Goal: Task Accomplishment & Management: Complete application form

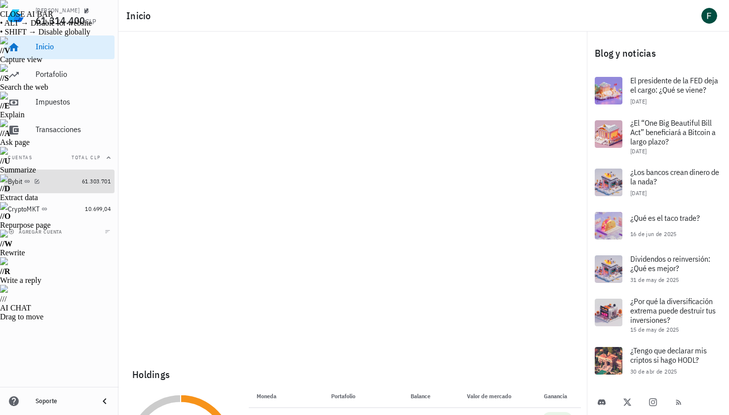
click at [41, 187] on div "Bybit" at bounding box center [43, 181] width 70 height 21
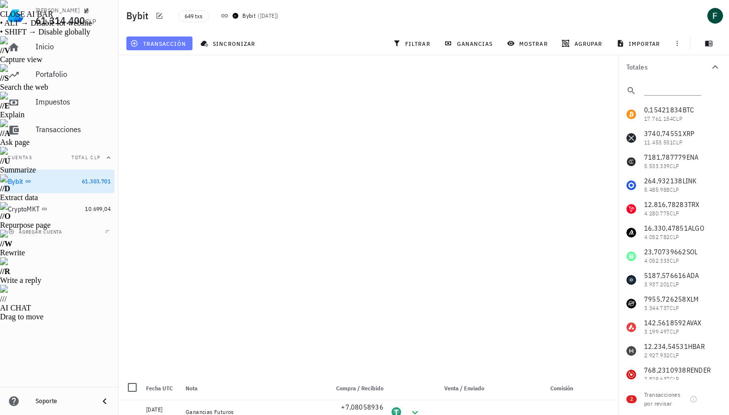
click at [179, 43] on span "transacción" at bounding box center [159, 43] width 54 height 8
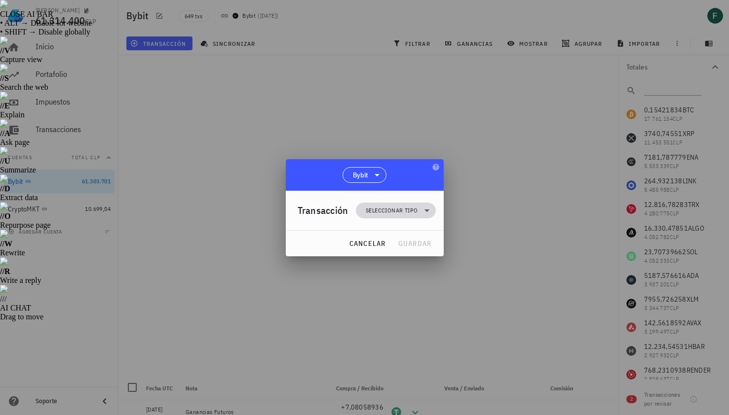
click at [370, 210] on span "Seleccionar tipo" at bounding box center [391, 211] width 52 height 10
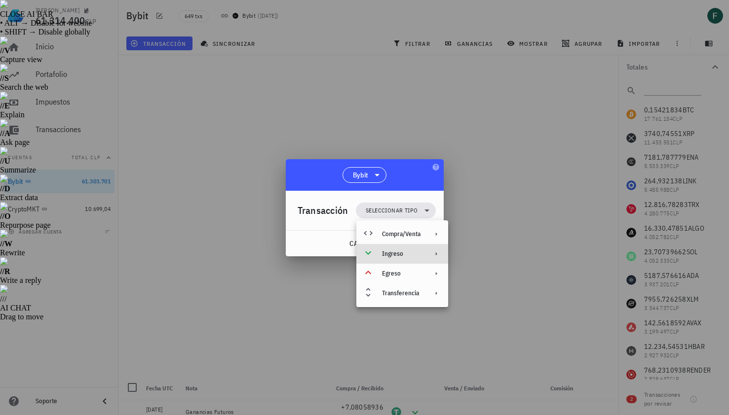
click at [393, 255] on div "Ingreso" at bounding box center [401, 254] width 38 height 8
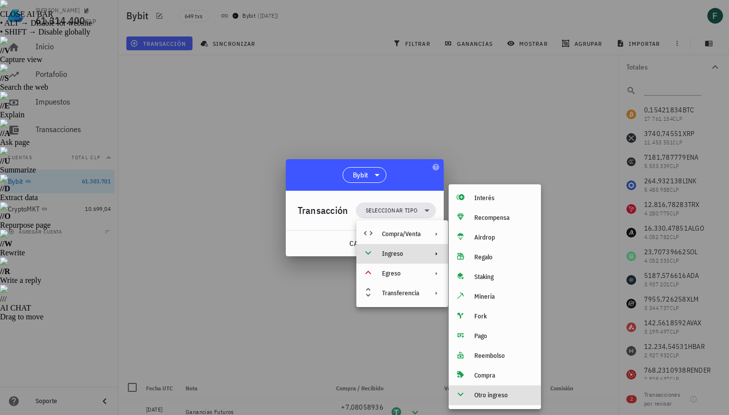
click at [483, 401] on div "Otro ingreso" at bounding box center [494, 396] width 92 height 20
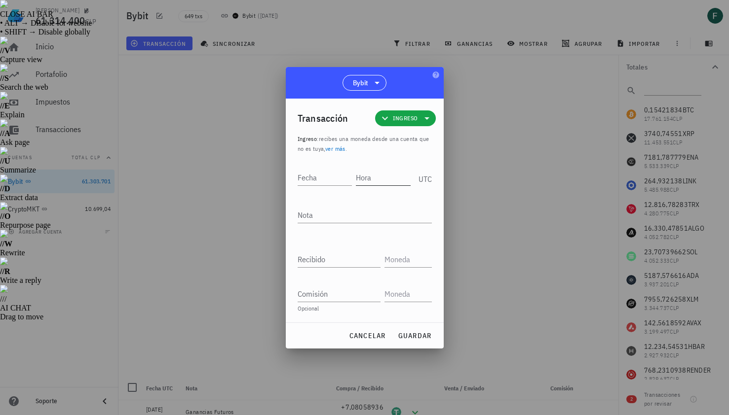
click at [378, 177] on input "Hora" at bounding box center [383, 178] width 55 height 16
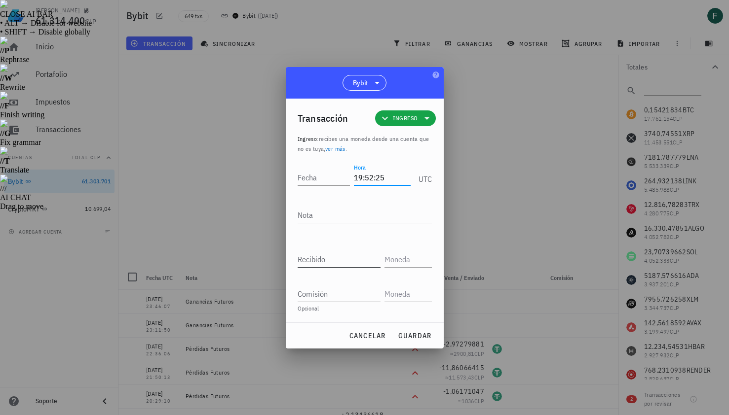
type input "19:52:25"
click at [331, 262] on input "Recibido" at bounding box center [338, 260] width 83 height 16
paste input "7,3153367"
type input "7,3153367"
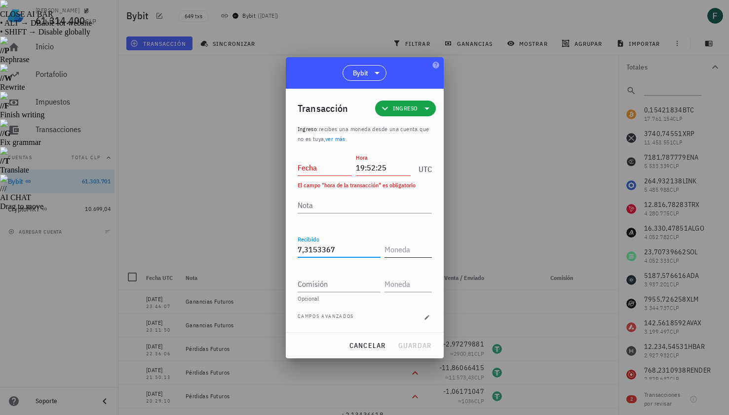
click at [408, 250] on input "text" at bounding box center [406, 250] width 45 height 16
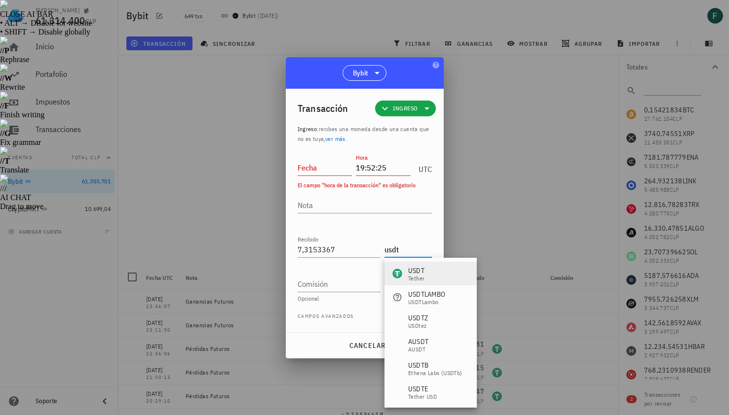
click at [414, 271] on div "USDT" at bounding box center [416, 271] width 16 height 10
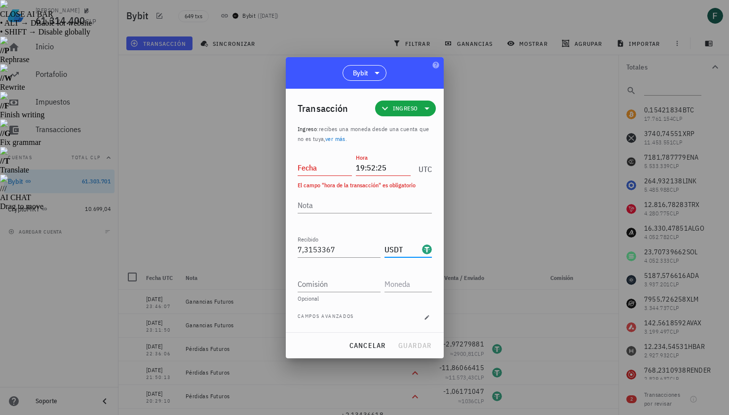
type input "USDT"
click at [333, 169] on input "Fecha" at bounding box center [324, 168] width 55 height 16
type input "2025-08-11"
click at [331, 208] on textarea "Nota" at bounding box center [364, 205] width 134 height 16
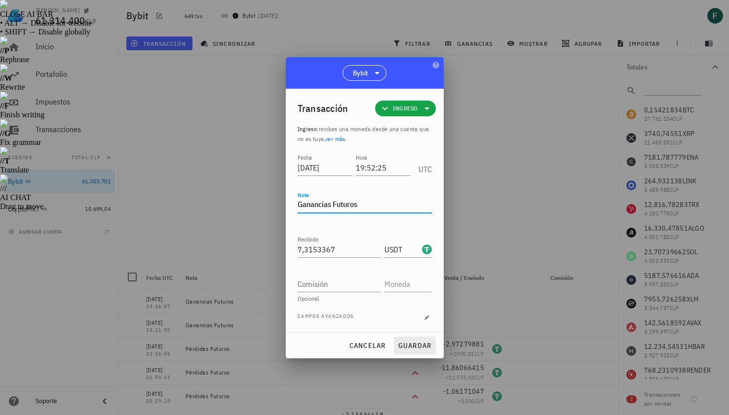
type textarea "Ganancias Futuros"
click at [418, 342] on span "guardar" at bounding box center [415, 345] width 34 height 9
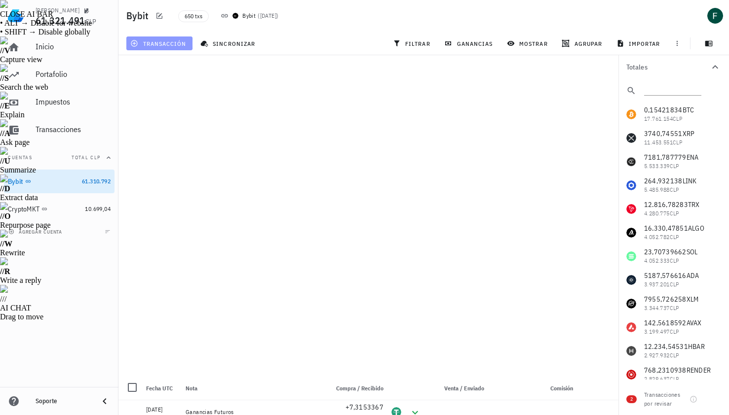
click at [172, 42] on span "transacción" at bounding box center [159, 43] width 54 height 8
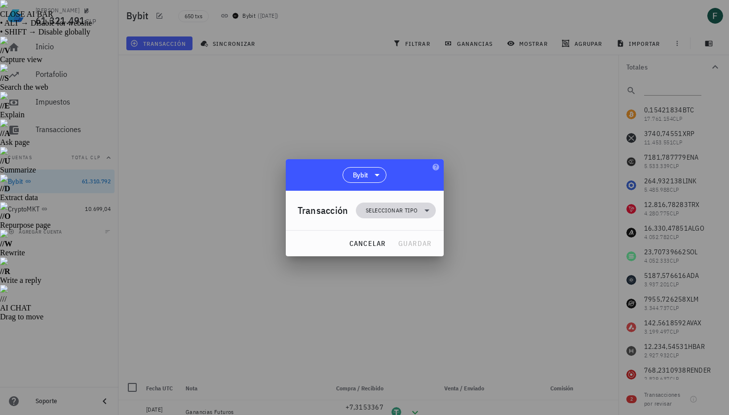
click at [392, 218] on span "Seleccionar tipo" at bounding box center [396, 211] width 68 height 16
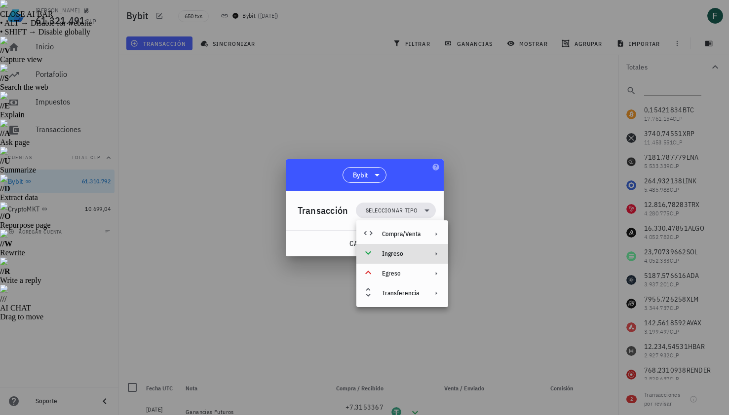
click at [398, 259] on div "Ingreso" at bounding box center [402, 254] width 92 height 20
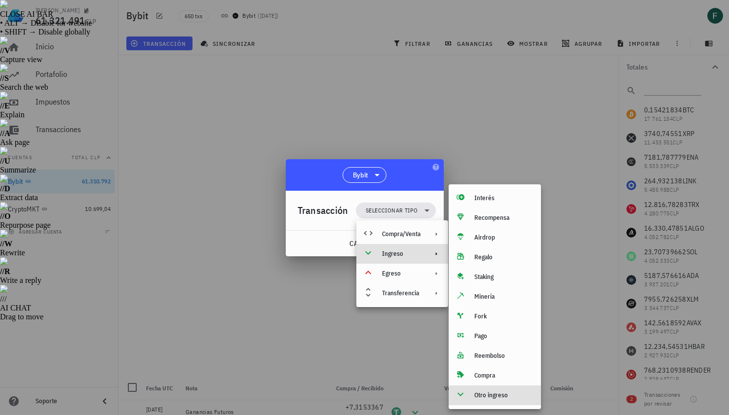
click at [480, 398] on div "Otro ingreso" at bounding box center [503, 396] width 59 height 8
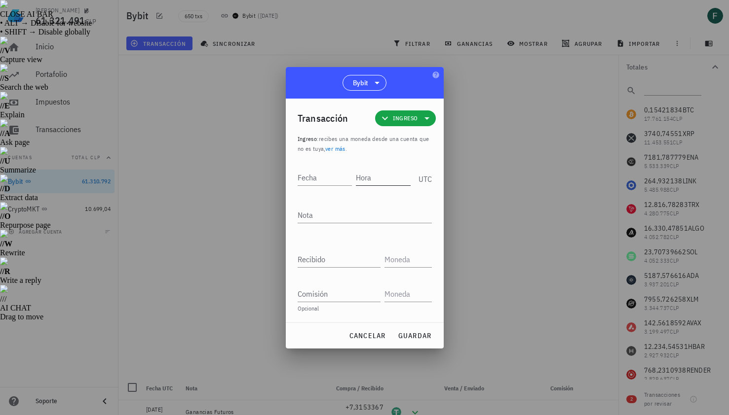
click at [372, 179] on input "Hora" at bounding box center [383, 178] width 55 height 16
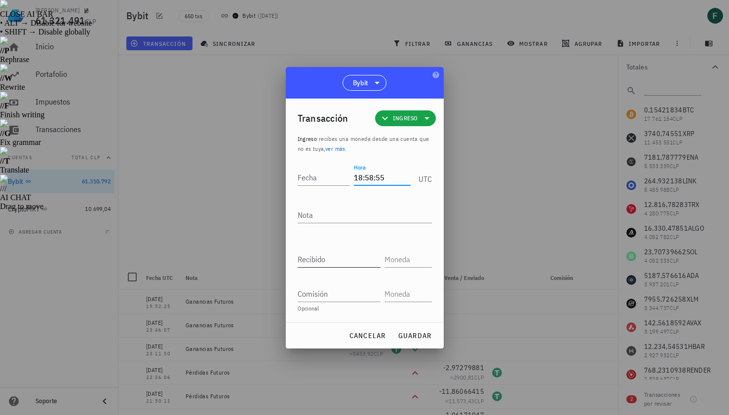
type input "18:58:55"
click at [330, 251] on div "Recibido" at bounding box center [340, 257] width 87 height 22
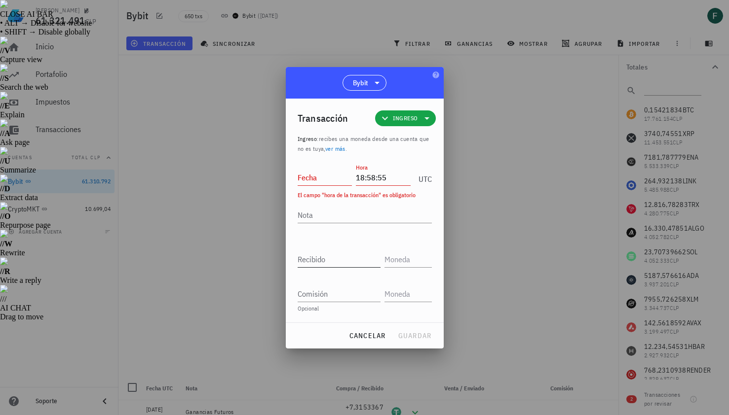
type input "0,42873012"
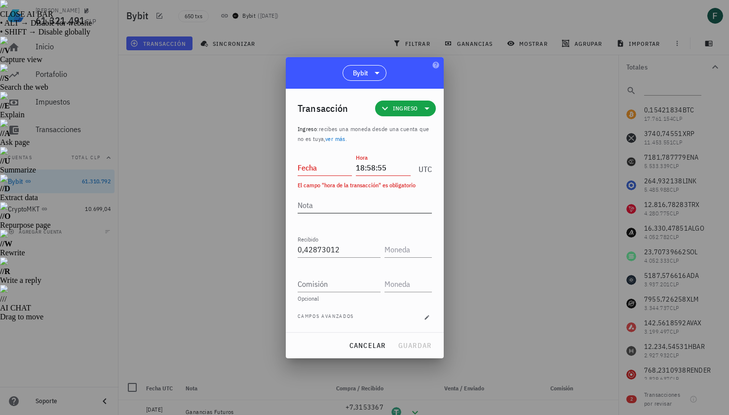
click at [335, 210] on textarea "Nota" at bounding box center [364, 205] width 134 height 16
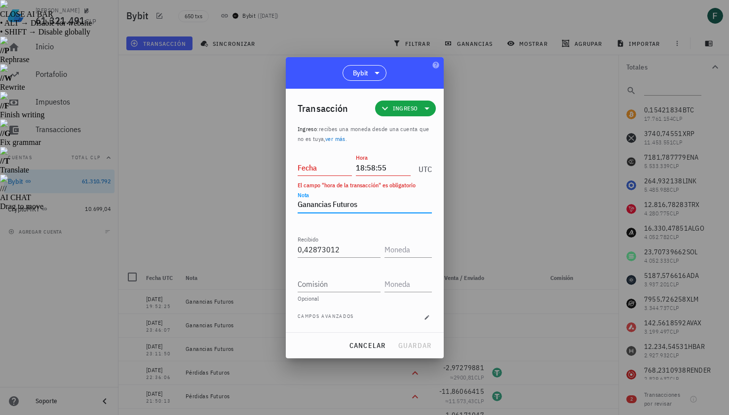
type textarea "Ganancias Futuros"
click at [308, 173] on input "Fecha" at bounding box center [324, 168] width 55 height 16
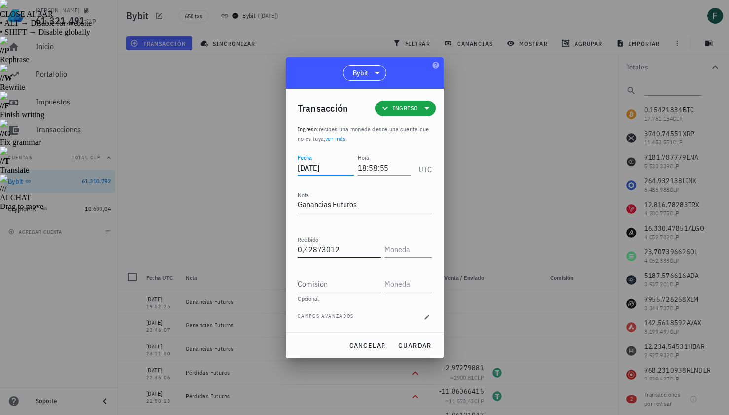
type input "2025-08-11"
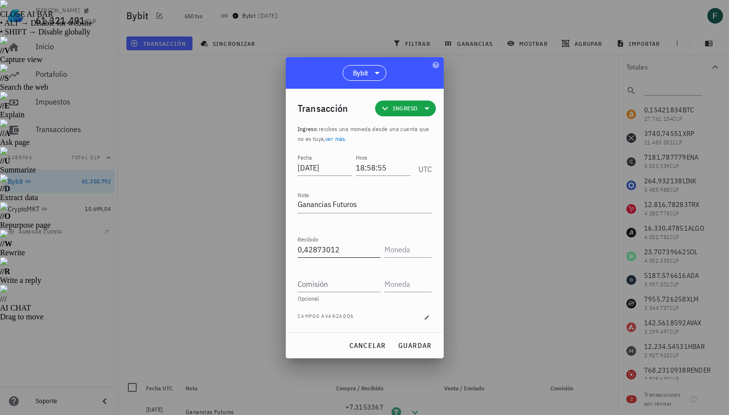
click at [383, 239] on div "Recibido 0,42873012" at bounding box center [340, 247] width 87 height 22
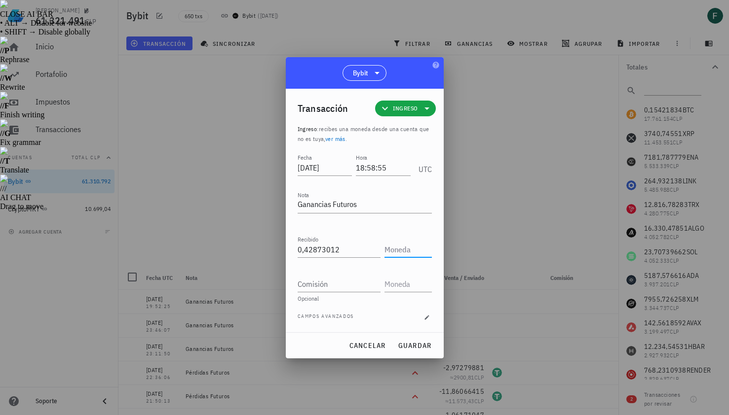
click at [393, 251] on input "text" at bounding box center [406, 250] width 45 height 16
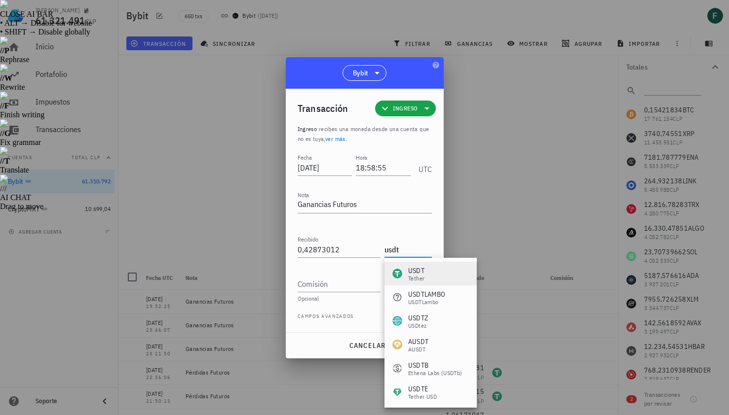
click at [408, 271] on div "USDT" at bounding box center [416, 271] width 16 height 10
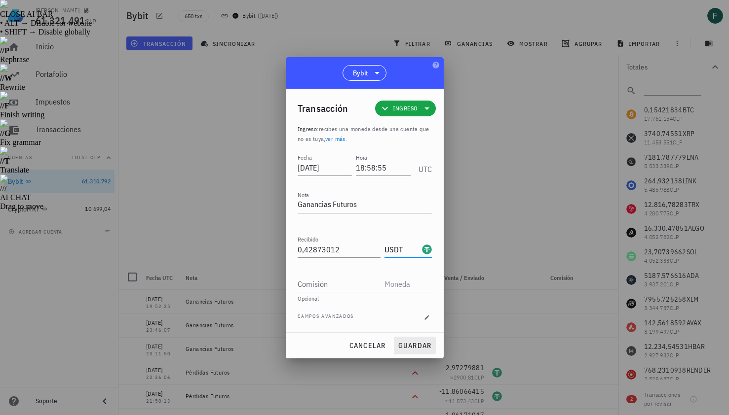
type input "USDT"
click at [420, 347] on span "guardar" at bounding box center [415, 345] width 34 height 9
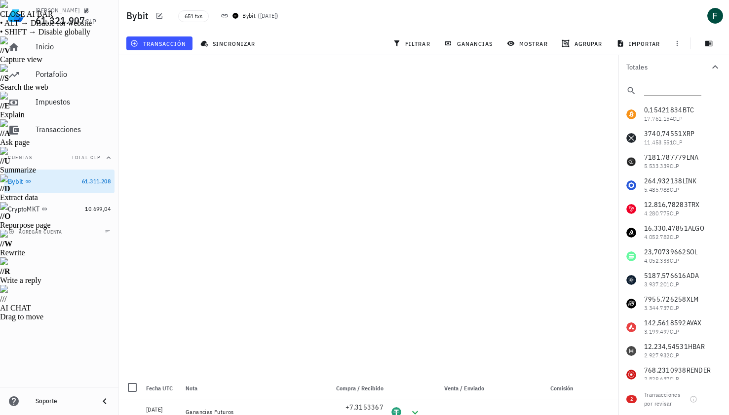
click at [126, 27] on div "Bybit 651 txs Bybit ( hace 10 días )" at bounding box center [423, 16] width 610 height 32
click at [144, 44] on span "transacción" at bounding box center [159, 43] width 54 height 8
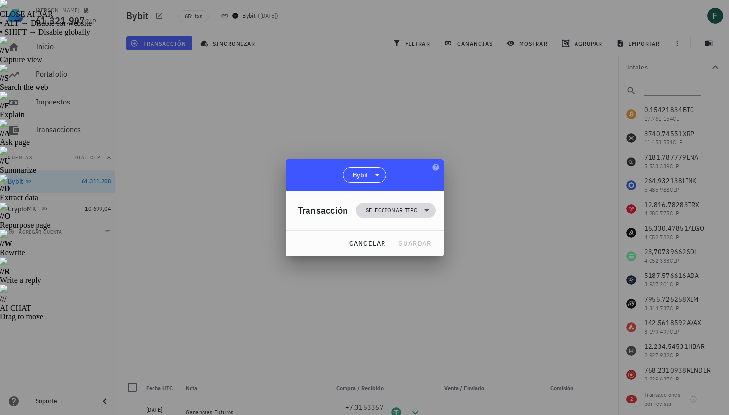
click at [374, 214] on span "Seleccionar tipo" at bounding box center [391, 211] width 52 height 10
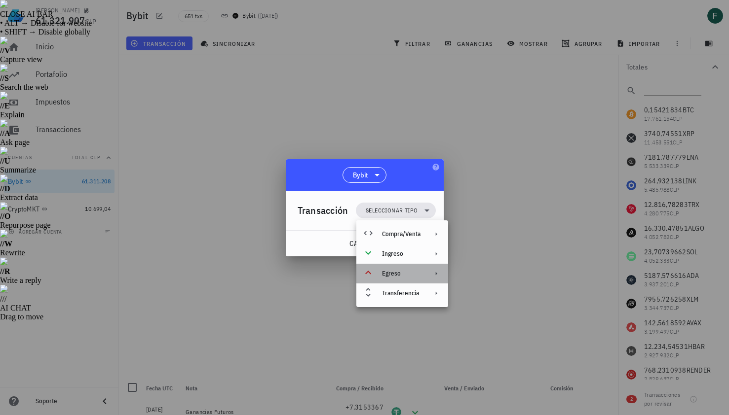
click at [397, 275] on div "Egreso" at bounding box center [401, 274] width 38 height 8
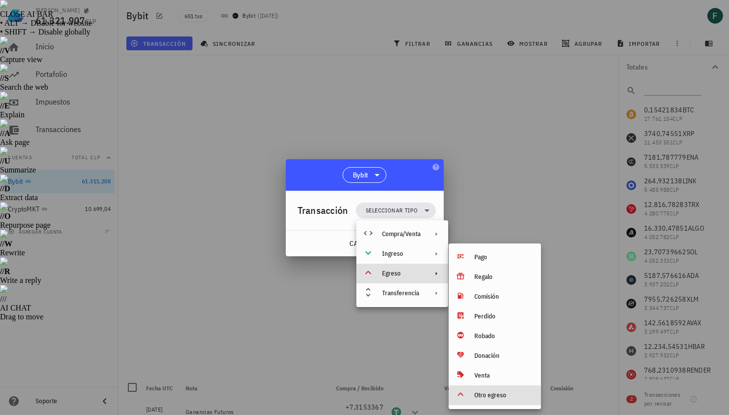
click at [498, 394] on div "Otro egreso" at bounding box center [503, 396] width 59 height 8
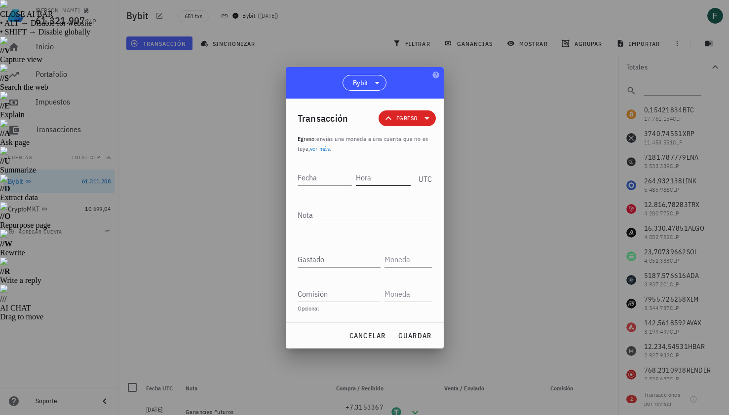
click at [382, 178] on input "Hora" at bounding box center [383, 178] width 55 height 16
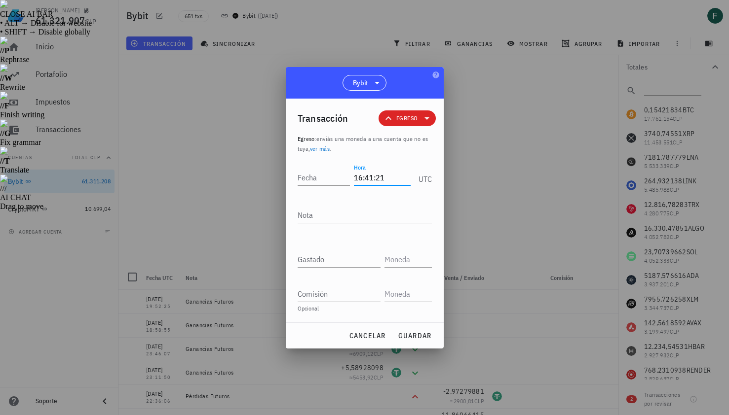
type input "16:41:21"
click at [361, 218] on textarea "Nota" at bounding box center [364, 215] width 134 height 16
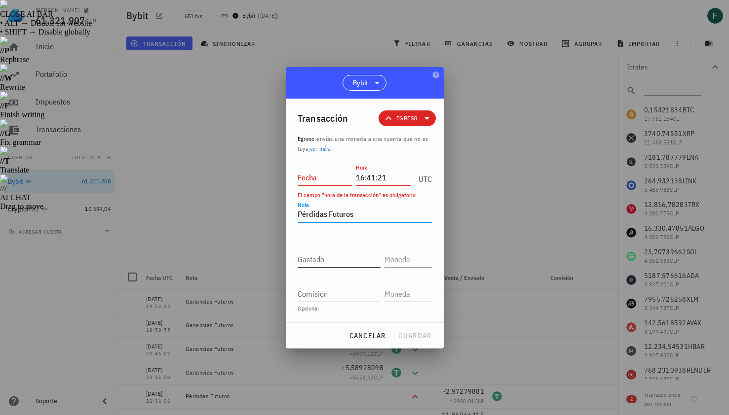
type textarea "Pérdidas Futuros"
click at [349, 258] on input "Gastado" at bounding box center [338, 260] width 83 height 16
paste input "6,54146384"
type input "6,54146384"
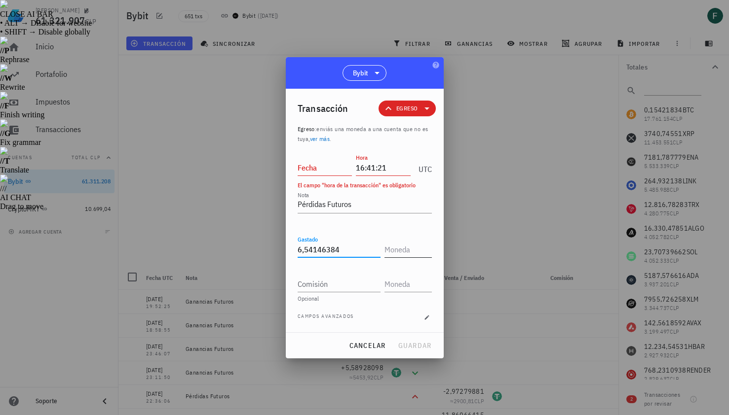
click at [390, 253] on input "text" at bounding box center [406, 250] width 45 height 16
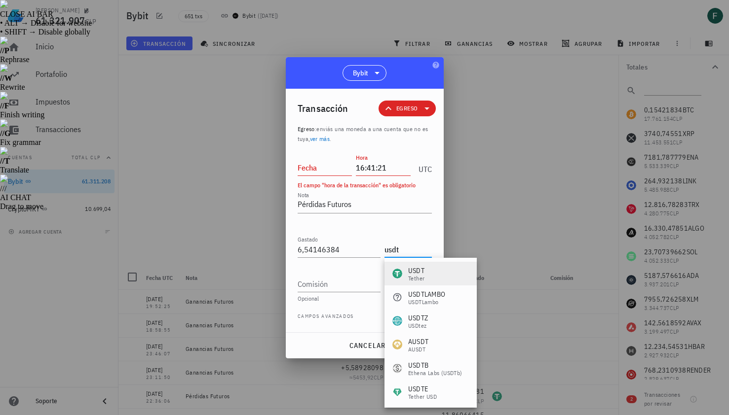
click at [404, 273] on div "USDT Tether" at bounding box center [408, 274] width 32 height 16
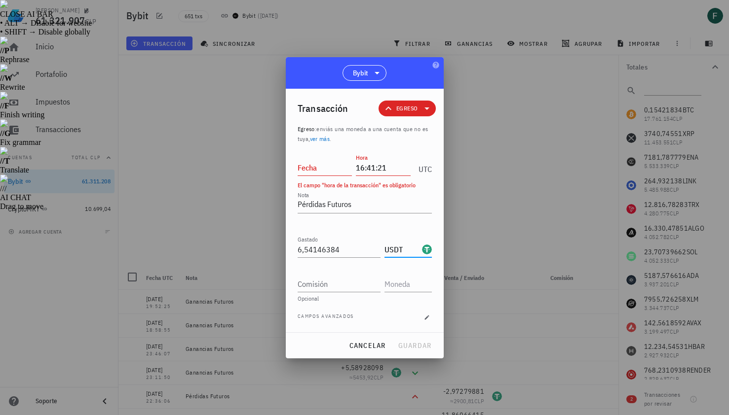
type input "USDT"
click at [325, 170] on input "Fecha" at bounding box center [324, 168] width 55 height 16
type input "2025-08-11"
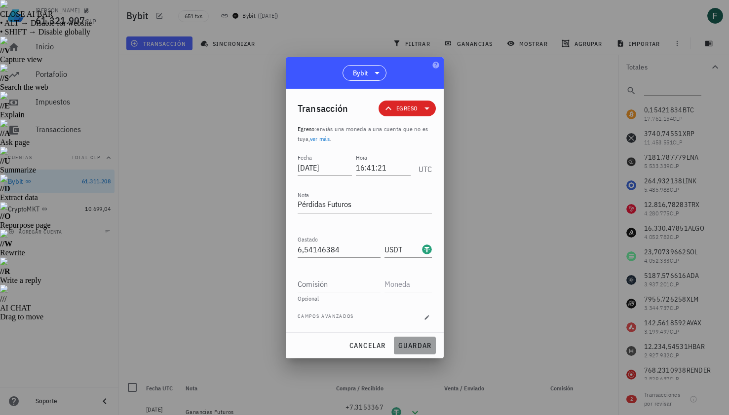
click at [407, 339] on button "guardar" at bounding box center [415, 346] width 42 height 18
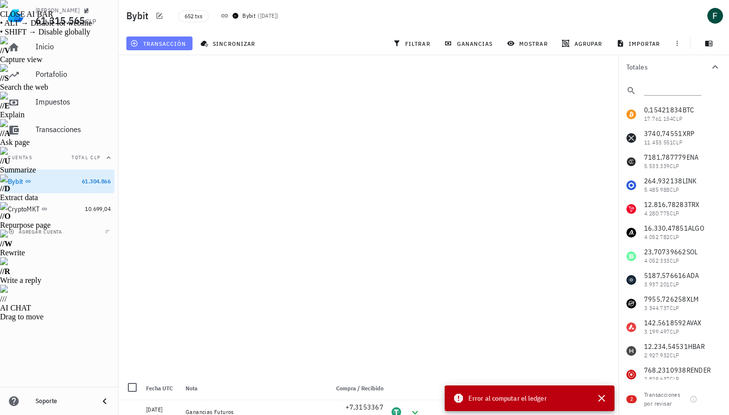
click at [177, 46] on span "transacción" at bounding box center [159, 43] width 54 height 8
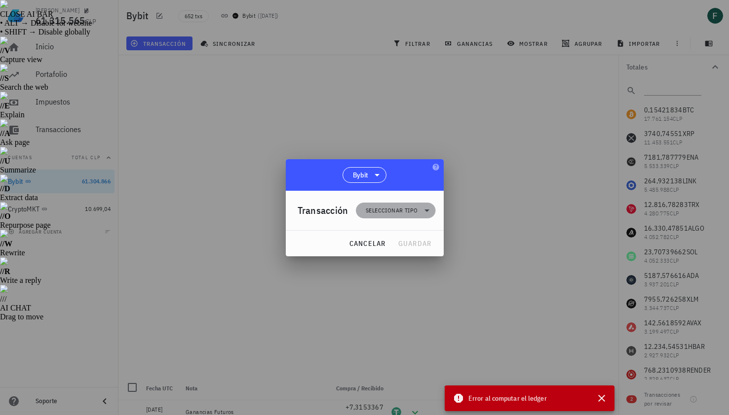
click at [391, 215] on span "Seleccionar tipo" at bounding box center [391, 211] width 52 height 10
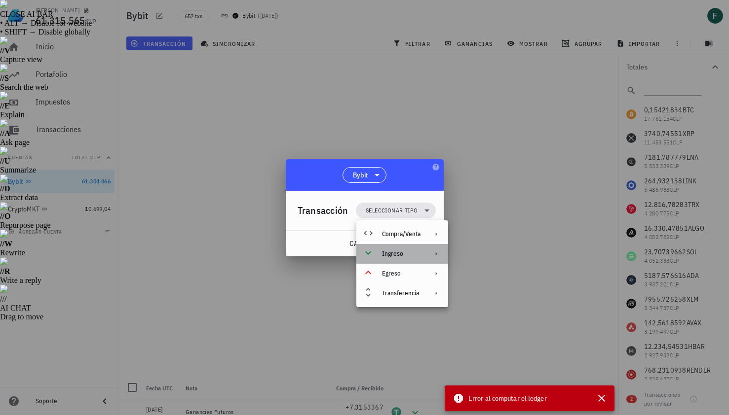
click at [399, 253] on div "Ingreso" at bounding box center [401, 254] width 38 height 8
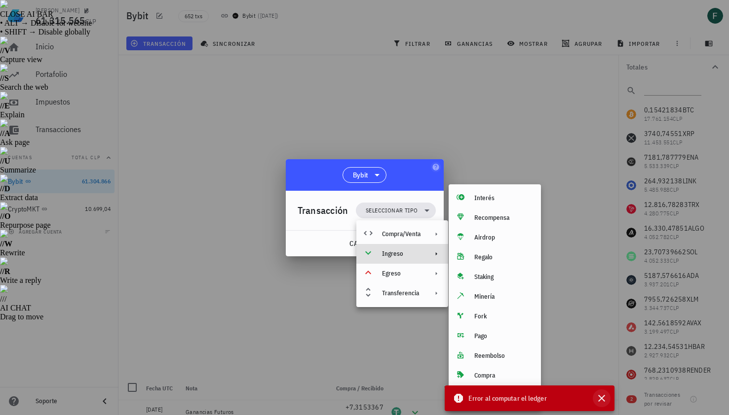
click at [600, 398] on icon "button" at bounding box center [601, 399] width 12 height 12
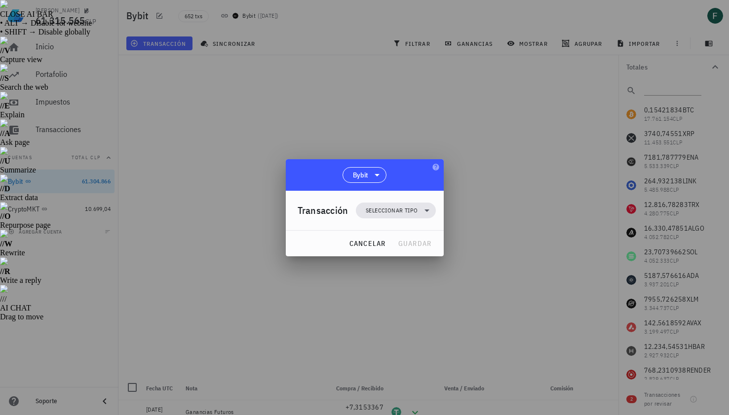
click at [513, 157] on div at bounding box center [364, 207] width 729 height 415
click at [365, 245] on span "cancelar" at bounding box center [366, 243] width 37 height 9
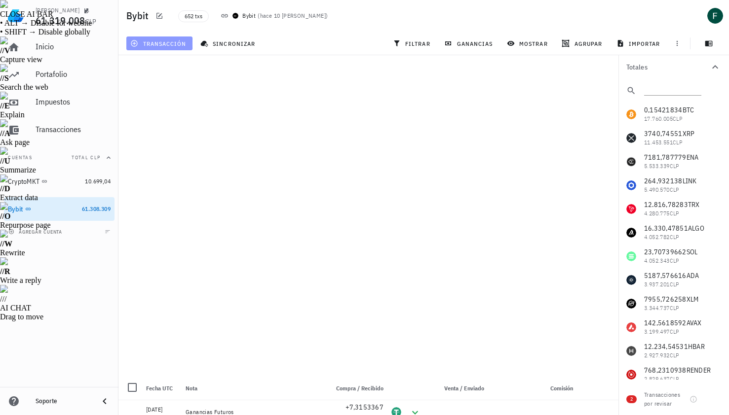
click at [179, 41] on span "transacción" at bounding box center [159, 43] width 54 height 8
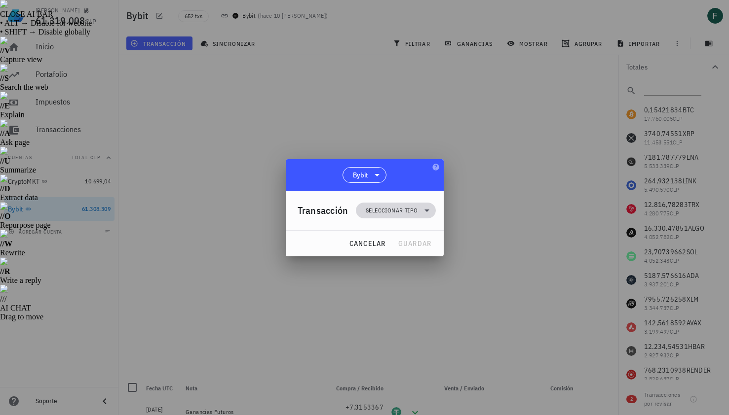
click at [377, 215] on span "Seleccionar tipo" at bounding box center [391, 211] width 52 height 10
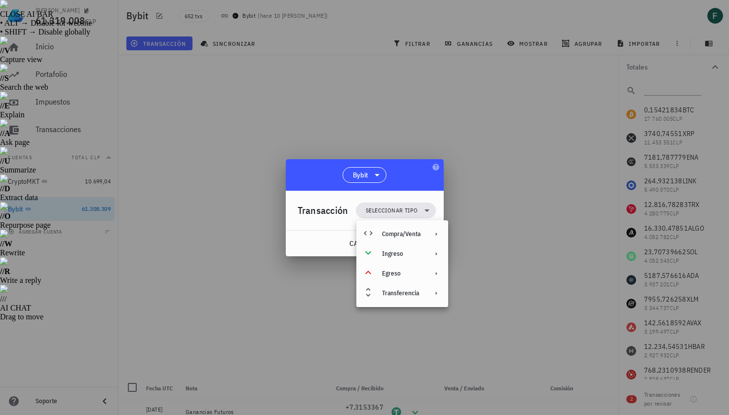
click at [539, 243] on div at bounding box center [364, 207] width 729 height 415
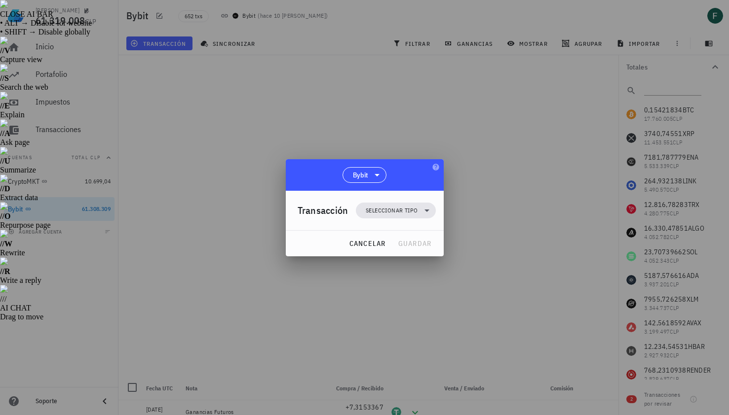
click at [405, 197] on div "Transacción Seleccionar tipo" at bounding box center [366, 210] width 138 height 39
click at [407, 211] on span "Seleccionar tipo" at bounding box center [391, 211] width 52 height 10
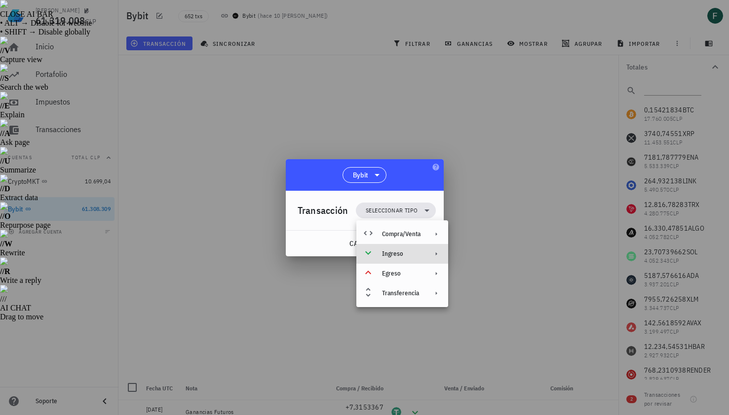
click at [407, 256] on div "Ingreso" at bounding box center [401, 254] width 38 height 8
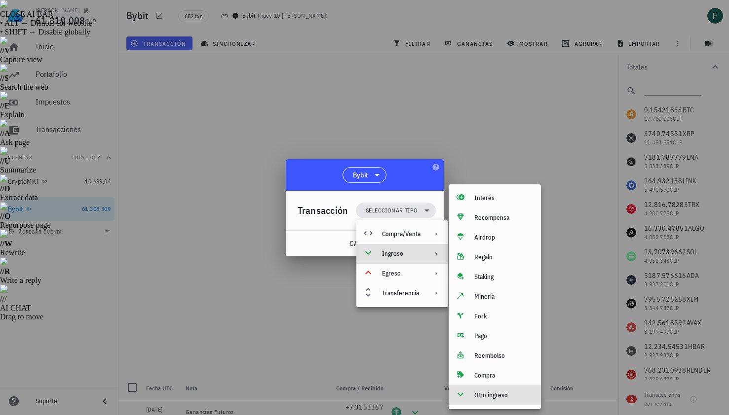
click at [469, 397] on div "Otro ingreso" at bounding box center [494, 396] width 92 height 20
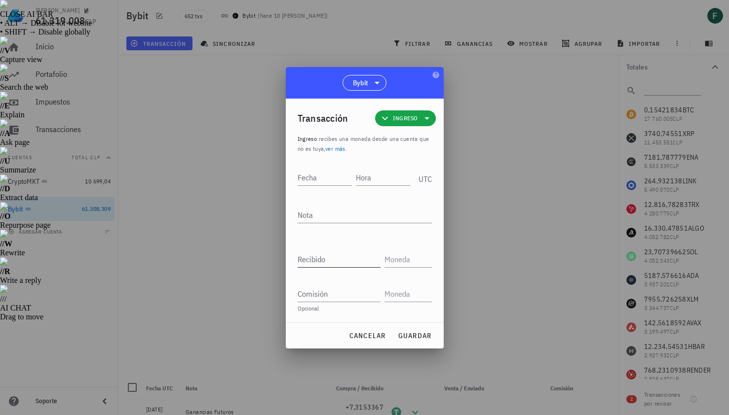
click at [330, 262] on input "Recibido" at bounding box center [338, 260] width 83 height 16
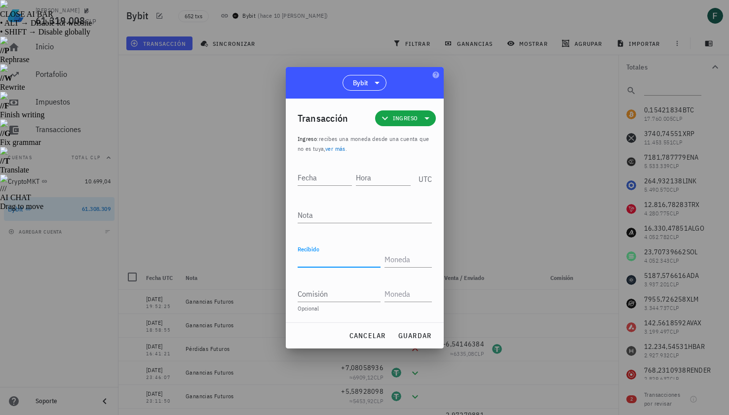
paste input "0,04789512"
type input "0,04789512"
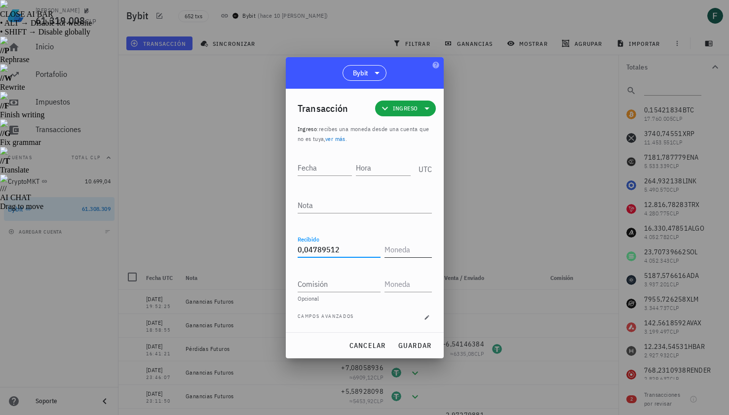
click at [388, 249] on input "text" at bounding box center [406, 250] width 45 height 16
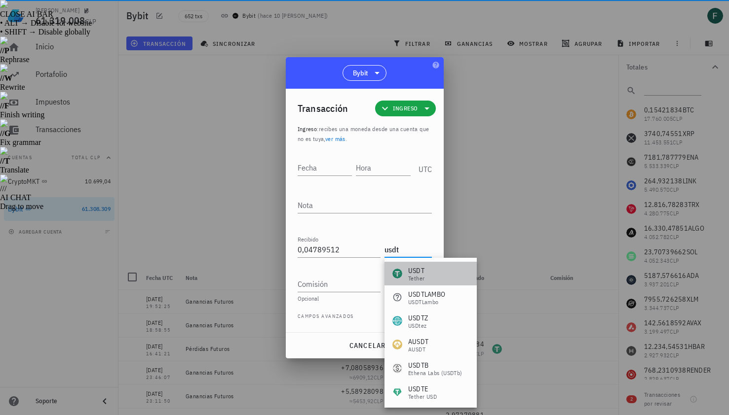
click at [409, 268] on div "USDT" at bounding box center [416, 271] width 16 height 10
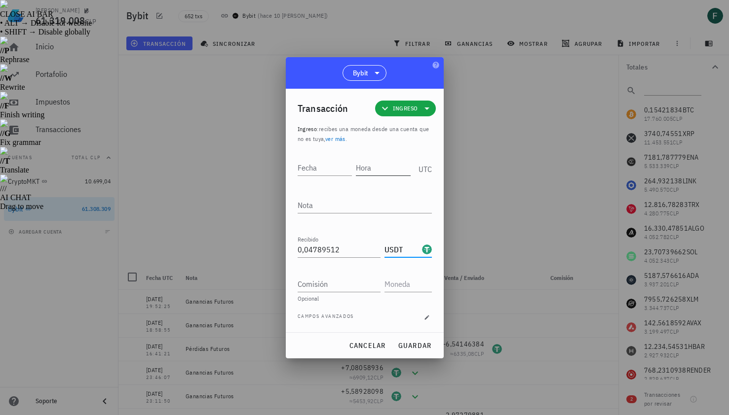
type input "USDT"
click at [376, 171] on input "Hora" at bounding box center [383, 168] width 55 height 16
type input "15:07:08"
click at [321, 167] on input "Fecha" at bounding box center [323, 168] width 53 height 16
type input "2025-08-11"
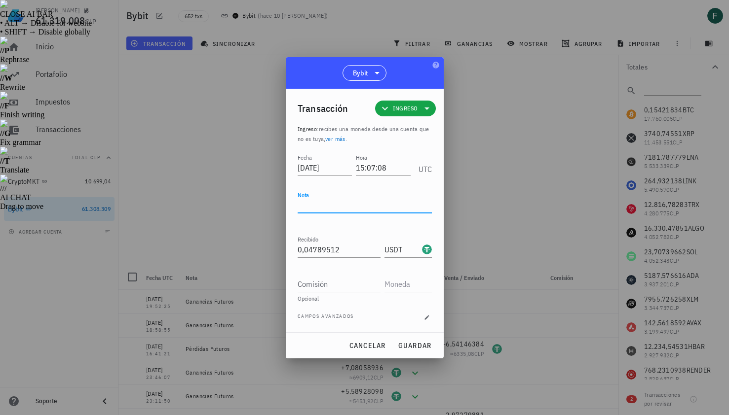
click at [324, 205] on textarea "Nota" at bounding box center [364, 205] width 134 height 16
type textarea "Ganancias Futuros"
click at [410, 338] on button "guardar" at bounding box center [415, 346] width 42 height 18
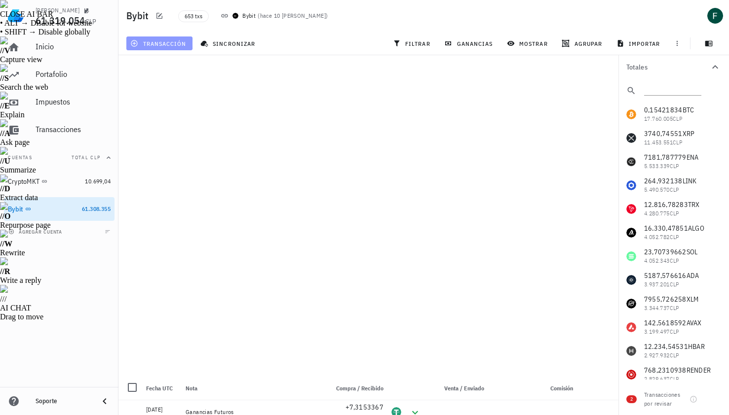
click at [183, 44] on span "transacción" at bounding box center [159, 43] width 54 height 8
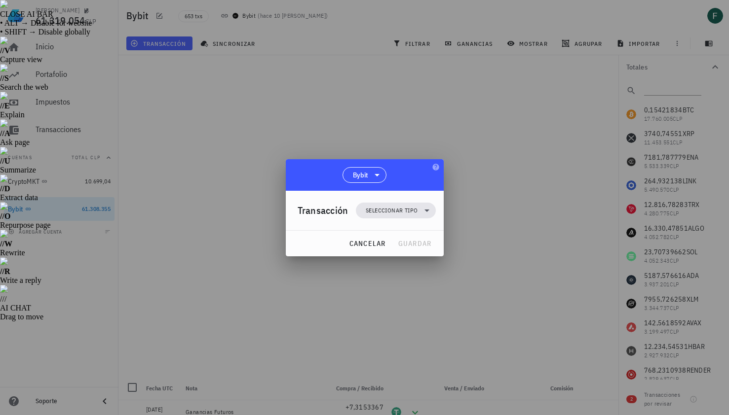
click at [392, 223] on div "Transacción Seleccionar tipo" at bounding box center [366, 210] width 138 height 39
click at [389, 210] on span "Seleccionar tipo" at bounding box center [391, 211] width 52 height 10
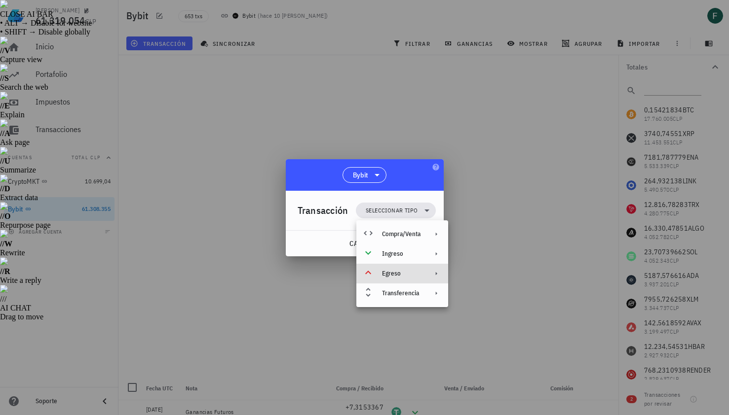
click at [395, 276] on div "Egreso" at bounding box center [401, 274] width 38 height 8
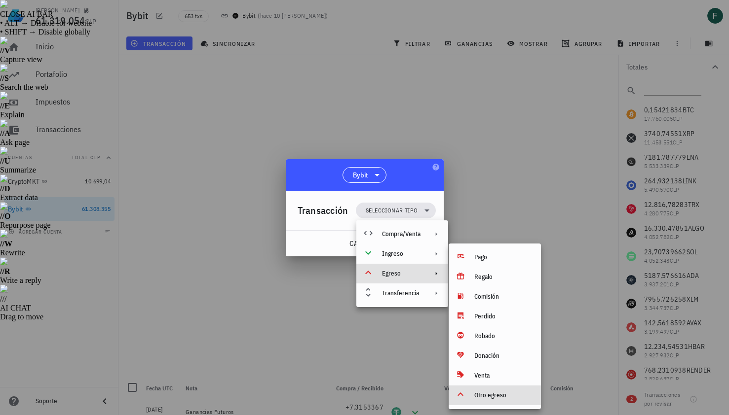
click at [476, 396] on div "Otro egreso" at bounding box center [503, 396] width 59 height 8
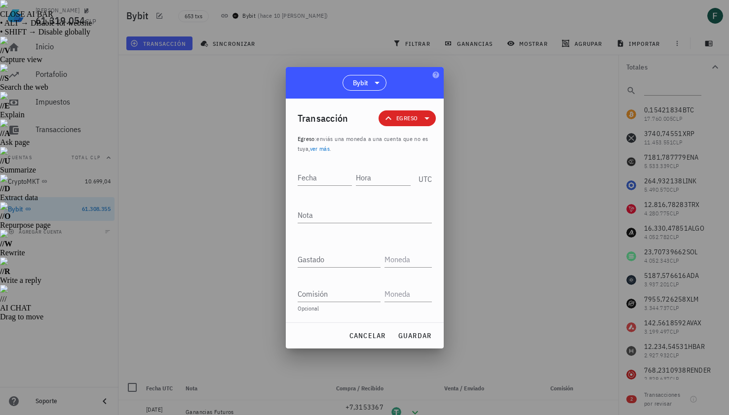
click at [333, 269] on div "Gastado" at bounding box center [364, 261] width 134 height 35
click at [347, 262] on input "Gastado" at bounding box center [338, 260] width 83 height 16
paste input "1,96223257"
type input "1,96223257"
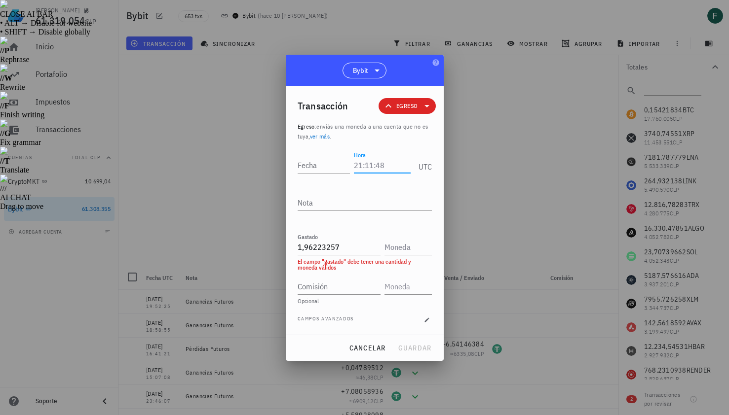
click at [373, 165] on input "Hora" at bounding box center [382, 165] width 56 height 16
type input "14:51:34"
click at [324, 169] on input "Fecha" at bounding box center [325, 165] width 56 height 16
type input "2025-08-11"
click at [329, 204] on textarea "Nota" at bounding box center [364, 203] width 134 height 16
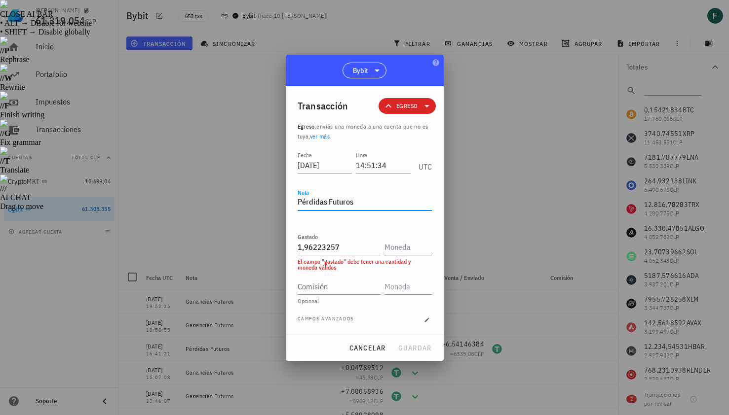
type textarea "Pérdidas Futuros"
click at [407, 250] on input "text" at bounding box center [406, 247] width 45 height 16
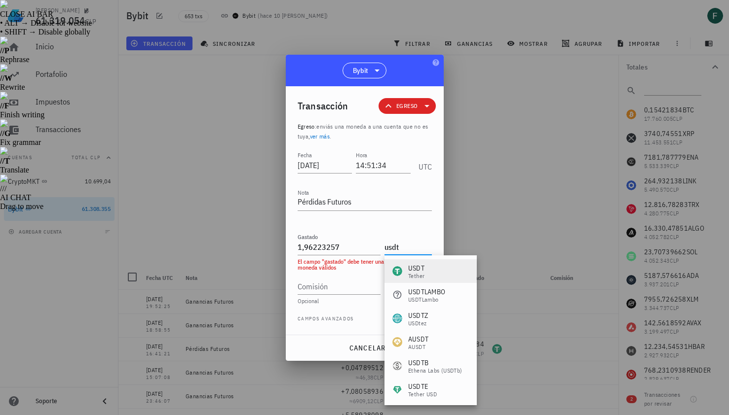
click at [433, 271] on div "USDT Tether" at bounding box center [430, 271] width 92 height 24
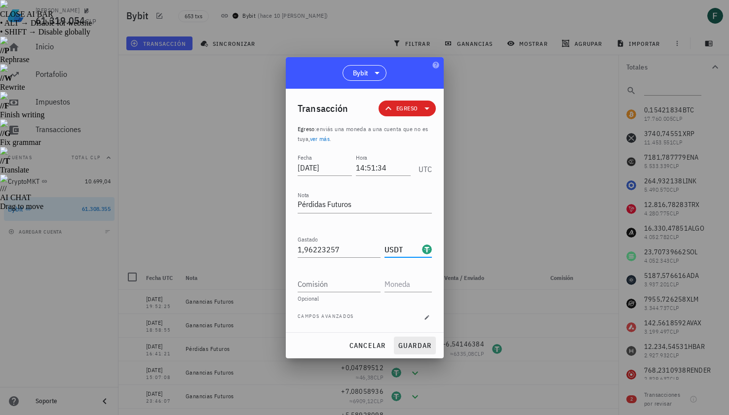
type input "USDT"
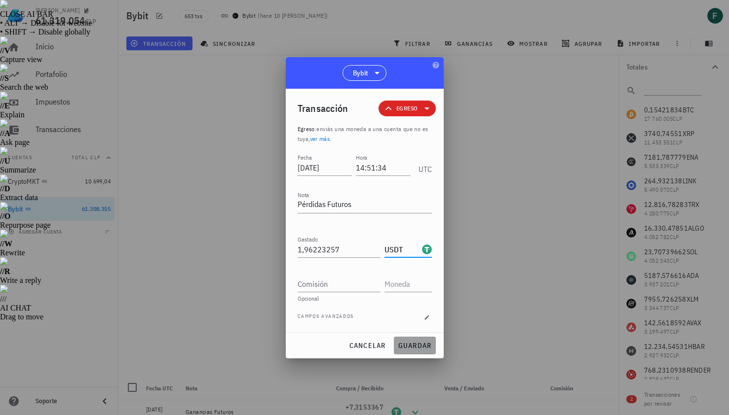
click at [423, 349] on span "guardar" at bounding box center [415, 345] width 34 height 9
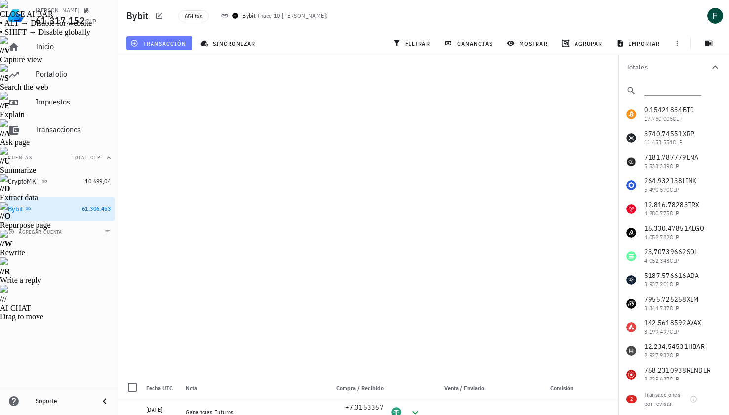
click at [178, 42] on span "transacción" at bounding box center [159, 43] width 54 height 8
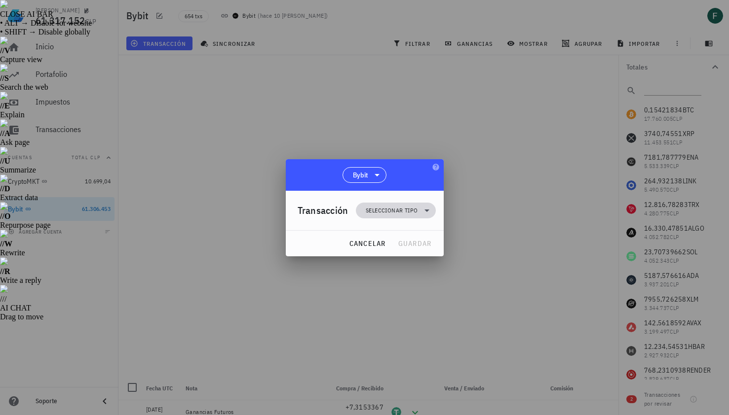
click at [371, 213] on span "Seleccionar tipo" at bounding box center [391, 211] width 52 height 10
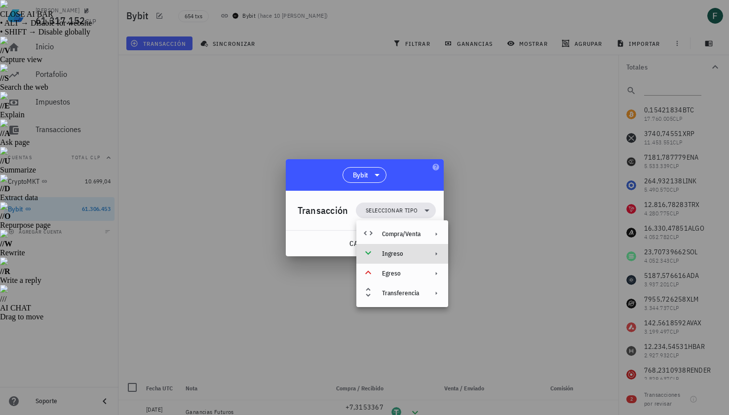
click at [389, 256] on div "Ingreso" at bounding box center [401, 254] width 38 height 8
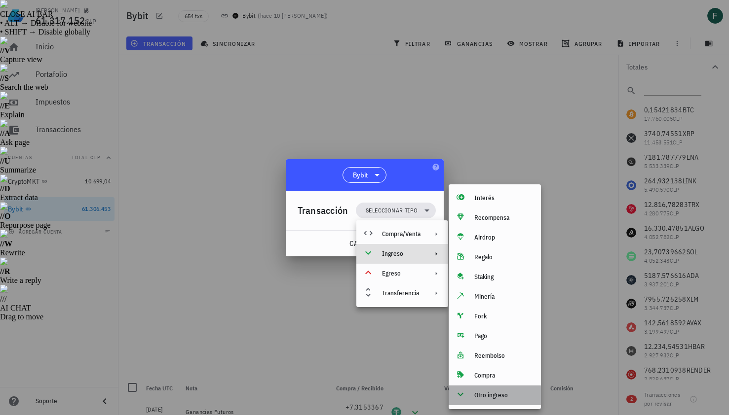
click at [492, 403] on div "Otro ingreso" at bounding box center [494, 396] width 92 height 20
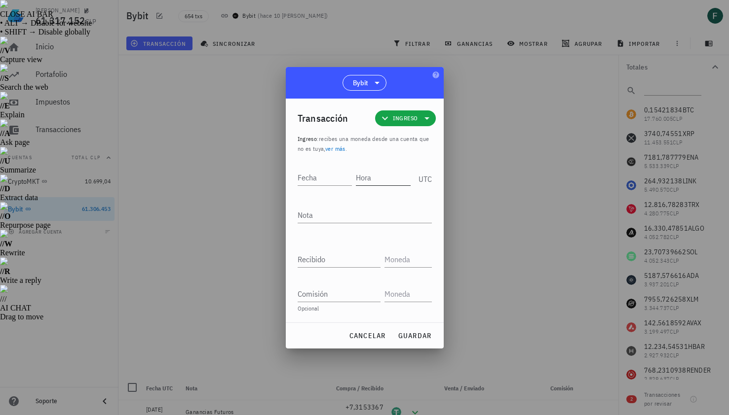
click at [360, 183] on input "Hora" at bounding box center [383, 178] width 55 height 16
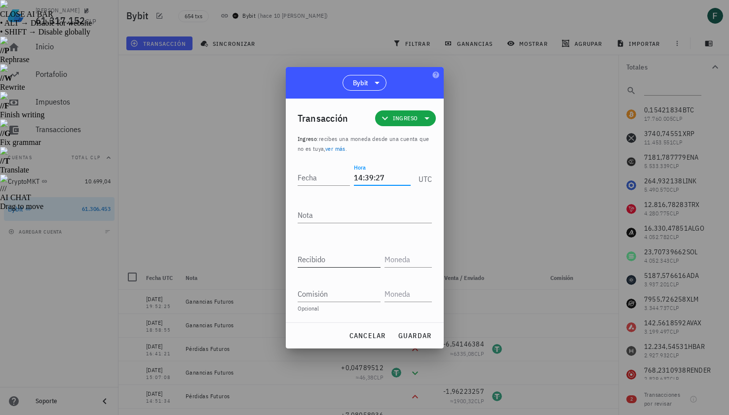
type input "14:39:27"
click at [343, 262] on input "Recibido" at bounding box center [338, 260] width 83 height 16
paste input "0,29707131"
type input "0,29707131"
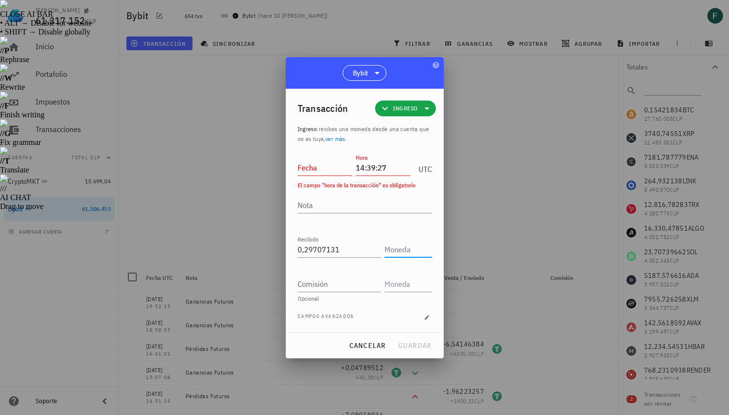
click at [396, 250] on input "text" at bounding box center [406, 250] width 45 height 16
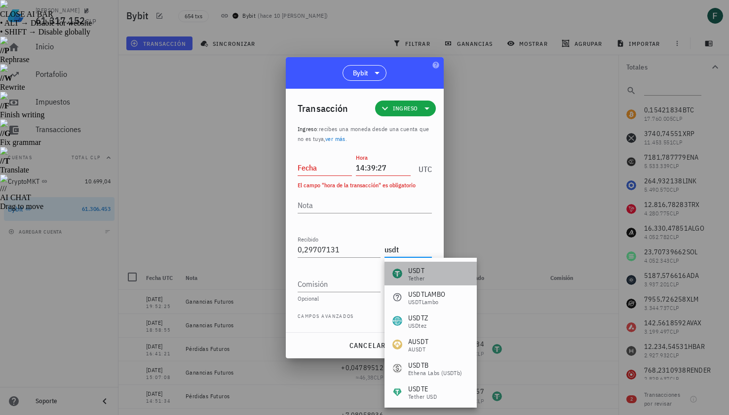
click at [420, 273] on div "USDT" at bounding box center [416, 271] width 16 height 10
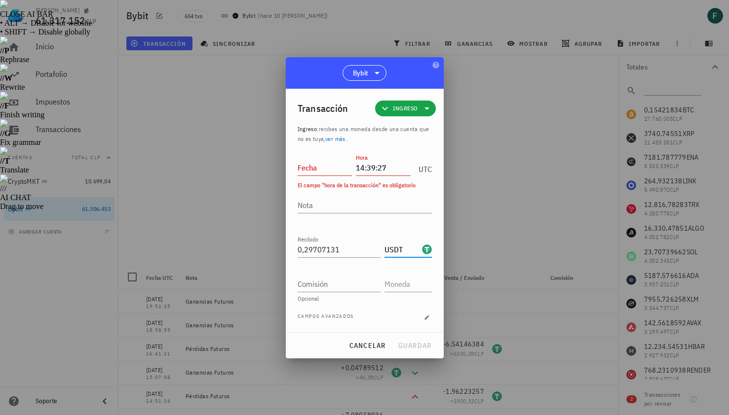
type input "USDT"
click at [321, 169] on input "Fecha" at bounding box center [324, 168] width 55 height 16
type input "2025-08-11"
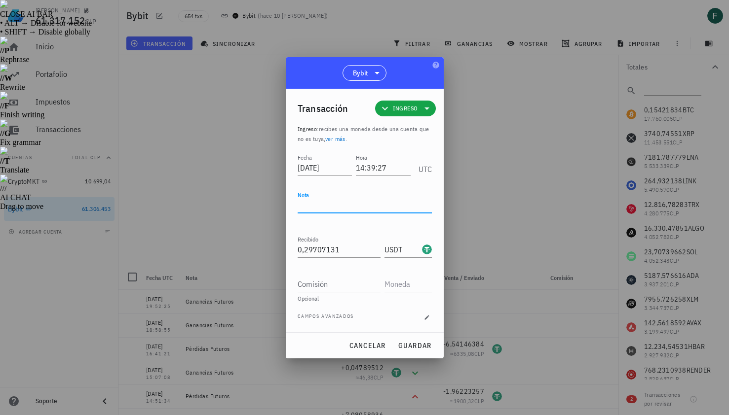
click at [332, 201] on textarea "Nota" at bounding box center [364, 205] width 134 height 16
type textarea "Ganancias Futuros"
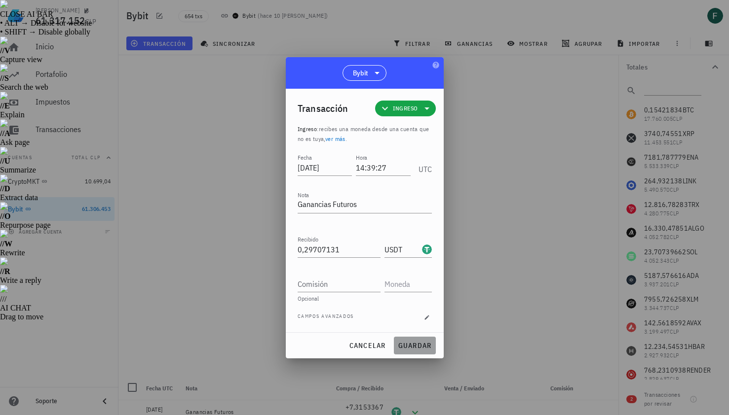
click at [417, 342] on span "guardar" at bounding box center [415, 345] width 34 height 9
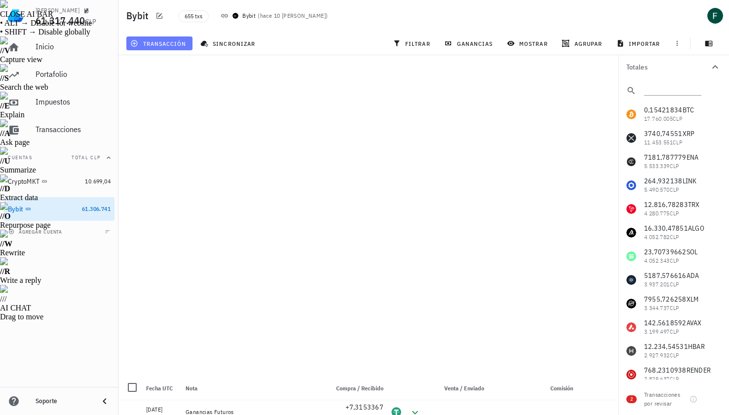
click at [171, 43] on span "transacción" at bounding box center [159, 43] width 54 height 8
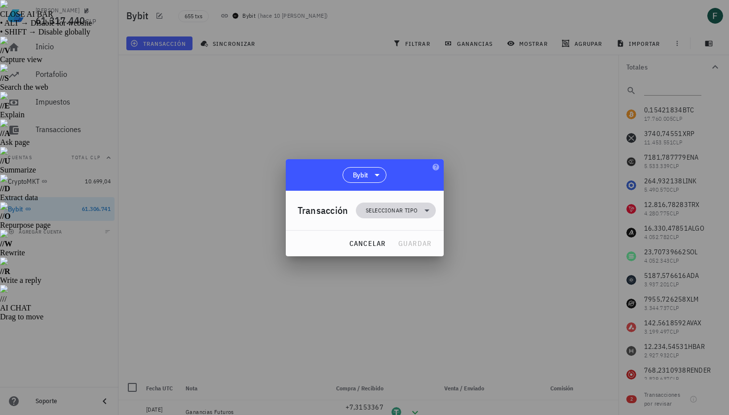
click at [390, 212] on span "Seleccionar tipo" at bounding box center [391, 211] width 52 height 10
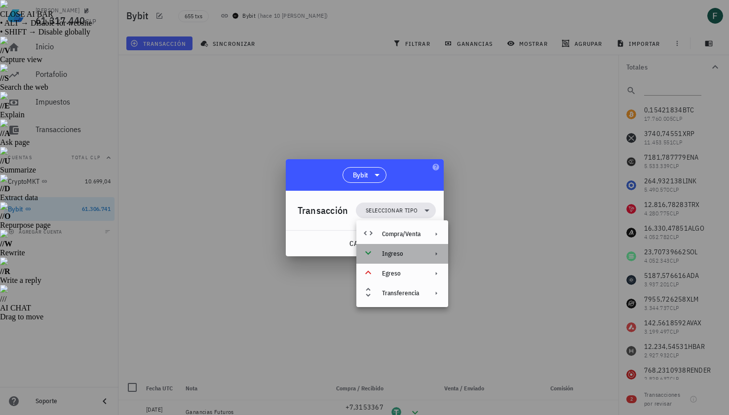
click at [397, 253] on div "Ingreso" at bounding box center [401, 254] width 38 height 8
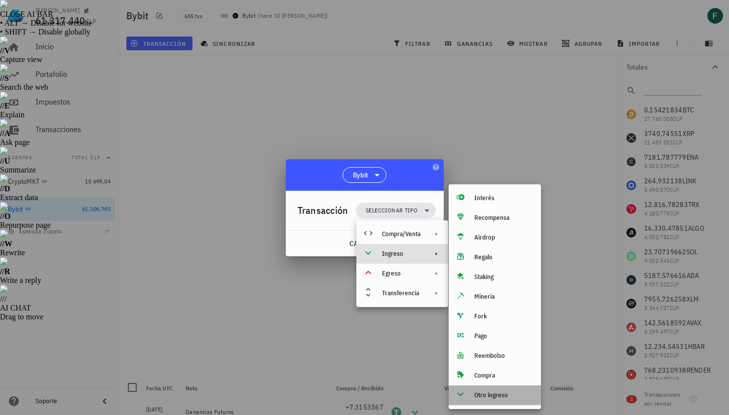
click at [488, 394] on div "Otro ingreso" at bounding box center [503, 396] width 59 height 8
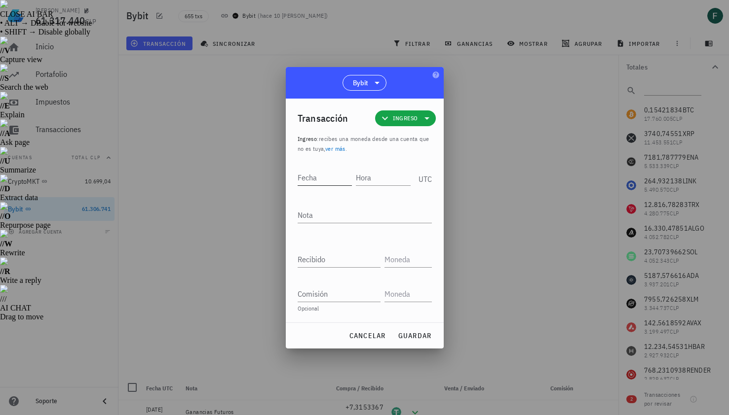
click at [319, 181] on input "Fecha" at bounding box center [324, 178] width 55 height 16
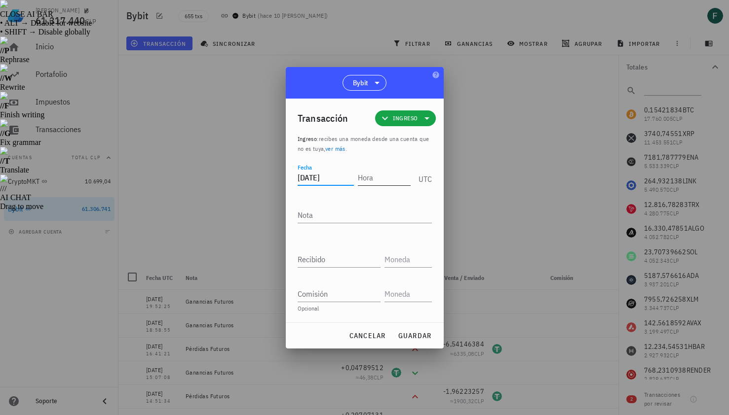
type input "2025-08-11"
click at [376, 178] on input "Hora" at bounding box center [384, 178] width 53 height 16
type input "13:54:40"
click at [363, 215] on textarea "Nota" at bounding box center [364, 215] width 134 height 16
type textarea "Ganancias Futuros"
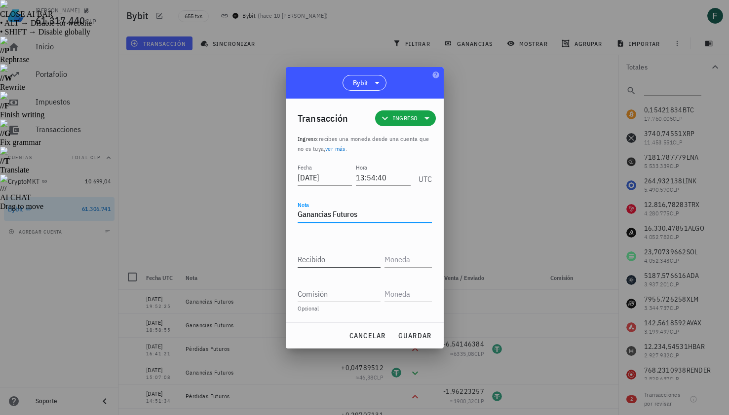
click at [352, 257] on input "Recibido" at bounding box center [338, 260] width 83 height 16
paste input "0,52621928"
type input "0,52621928"
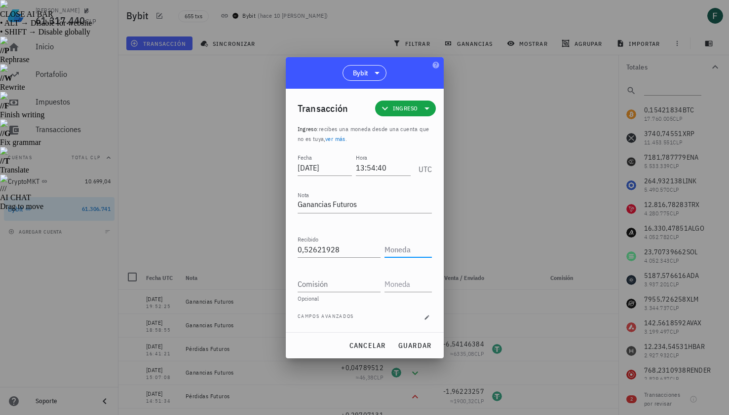
click at [394, 253] on input "text" at bounding box center [406, 250] width 45 height 16
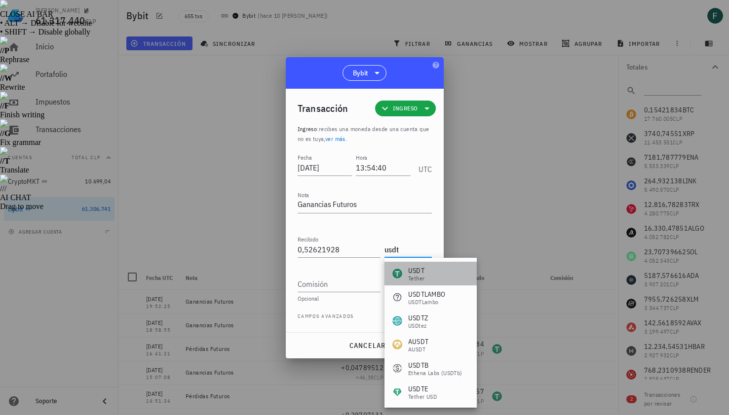
click at [420, 276] on div "Tether" at bounding box center [416, 279] width 16 height 6
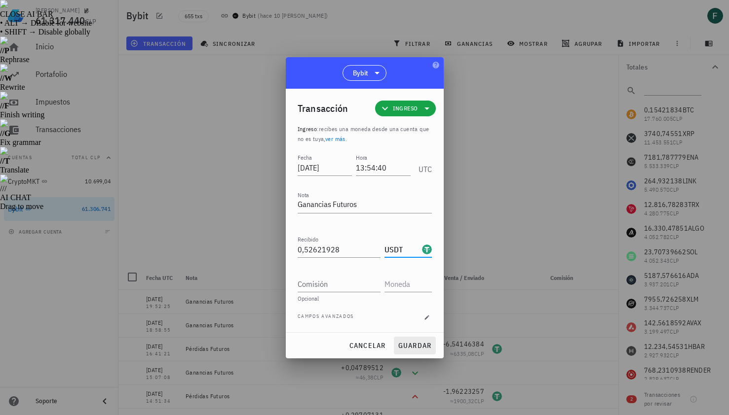
type input "USDT"
click at [419, 343] on span "guardar" at bounding box center [415, 345] width 34 height 9
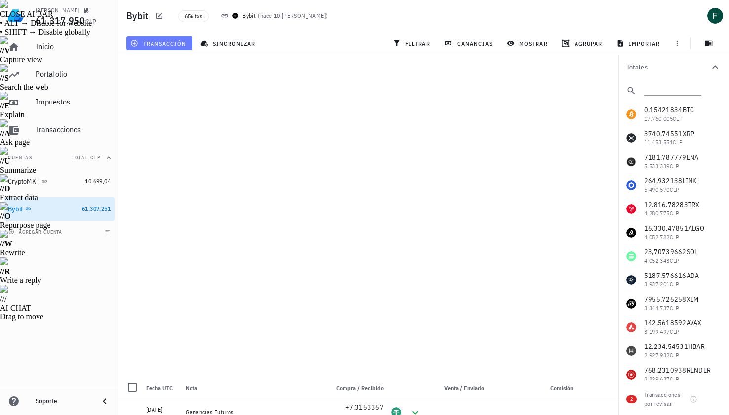
click at [178, 42] on span "transacción" at bounding box center [159, 43] width 54 height 8
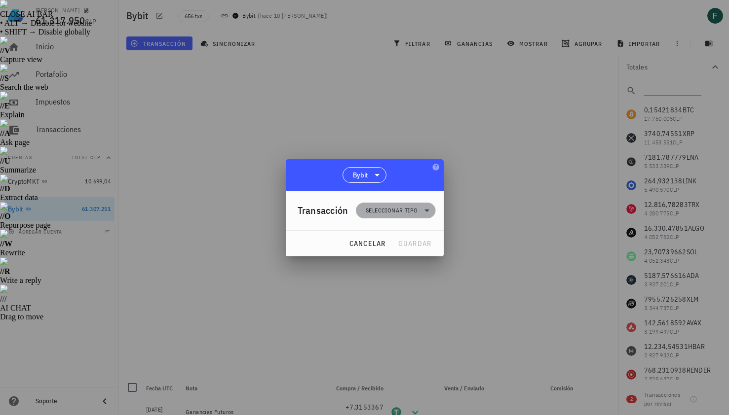
click at [377, 209] on span "Seleccionar tipo" at bounding box center [391, 211] width 52 height 10
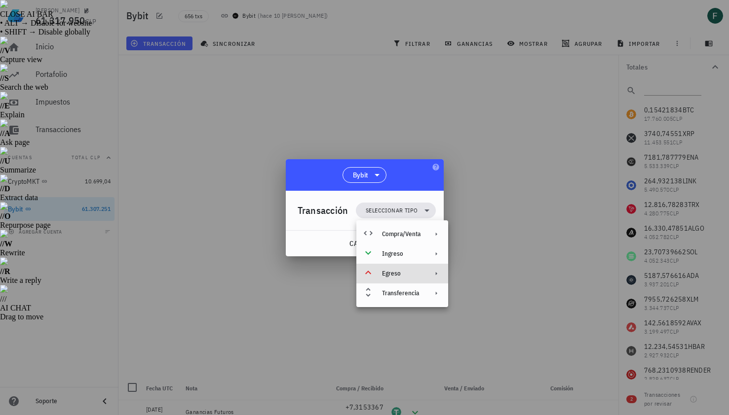
click at [399, 269] on div "Egreso" at bounding box center [402, 274] width 92 height 20
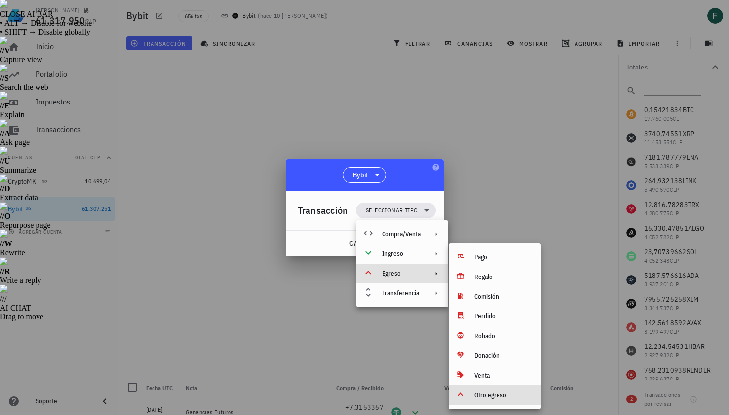
click at [493, 401] on div "Otro egreso" at bounding box center [494, 396] width 92 height 20
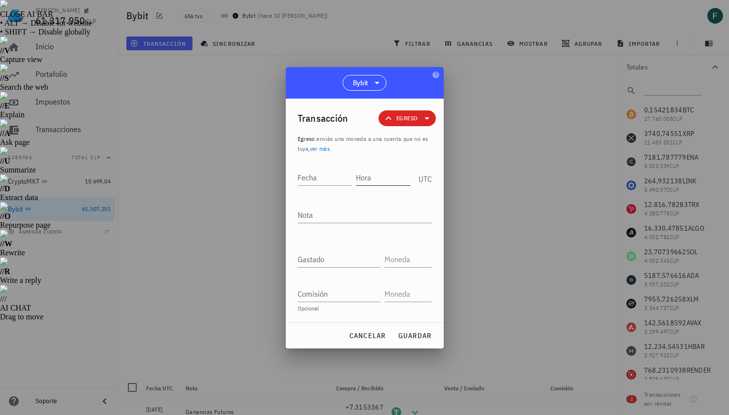
click at [376, 186] on div "Hora" at bounding box center [385, 176] width 59 height 25
click at [376, 174] on input "Hora" at bounding box center [383, 178] width 55 height 16
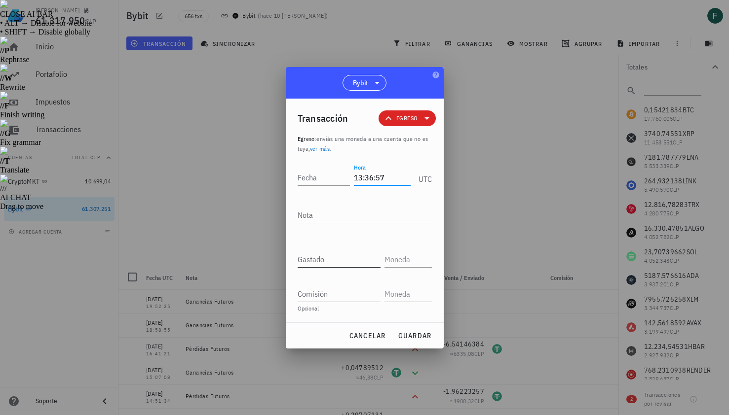
type input "13:36:57"
click at [337, 267] on div "Gastado" at bounding box center [338, 260] width 83 height 16
paste input "2,2589426"
type input "2,2589426"
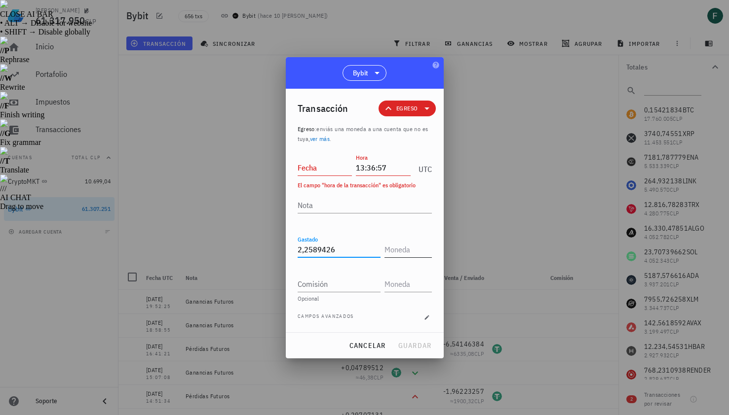
click at [401, 250] on input "text" at bounding box center [406, 250] width 45 height 16
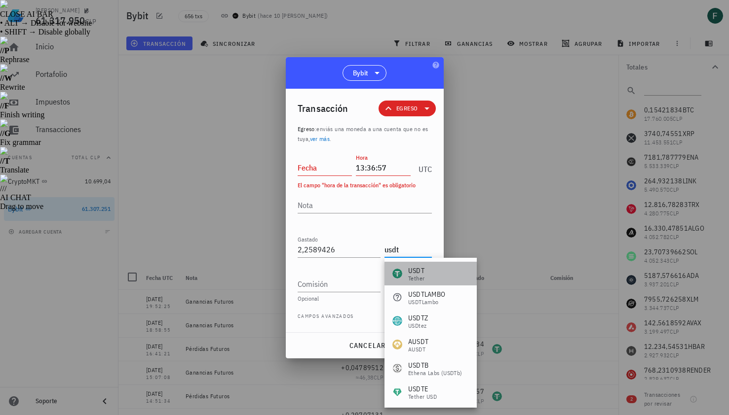
click at [418, 276] on div "Tether" at bounding box center [416, 279] width 16 height 6
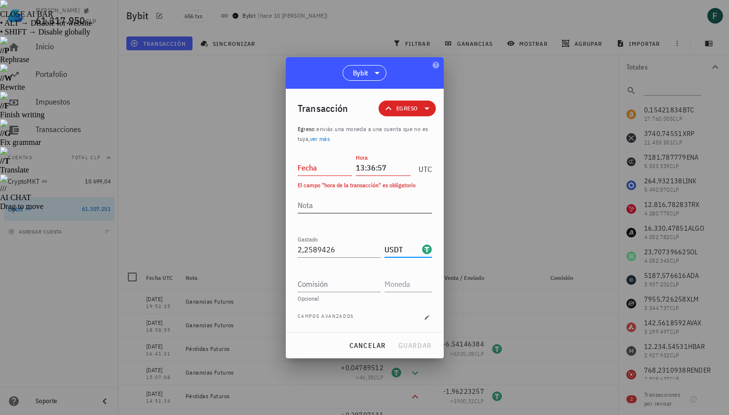
type input "USDT"
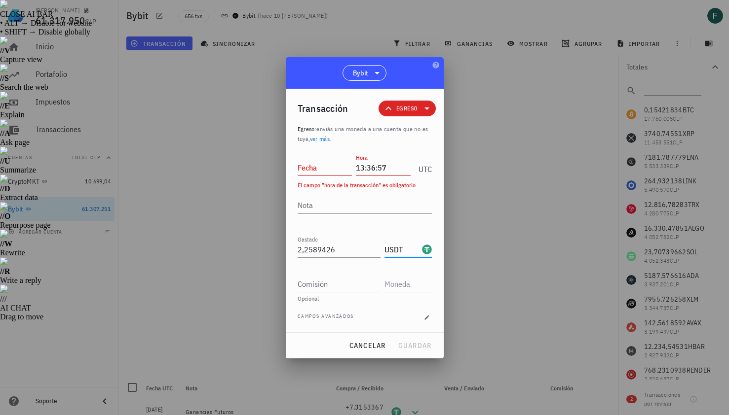
click at [355, 218] on div at bounding box center [364, 220] width 134 height 7
click at [354, 207] on textarea "Nota" at bounding box center [364, 205] width 134 height 16
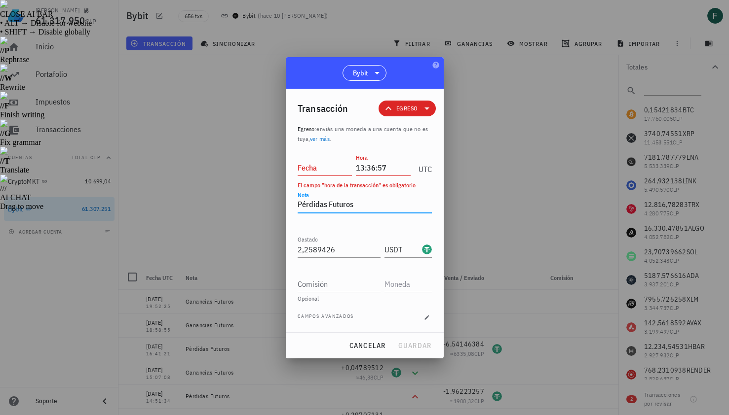
type textarea "Pérdidas Futuros"
click at [319, 168] on input "Fecha" at bounding box center [324, 168] width 55 height 16
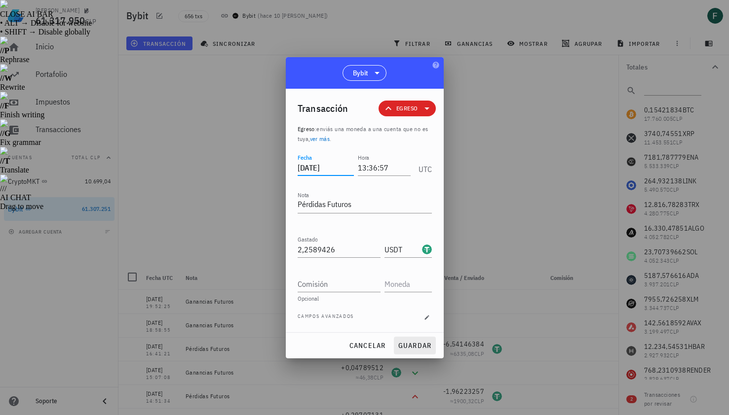
type input "2025-08-11"
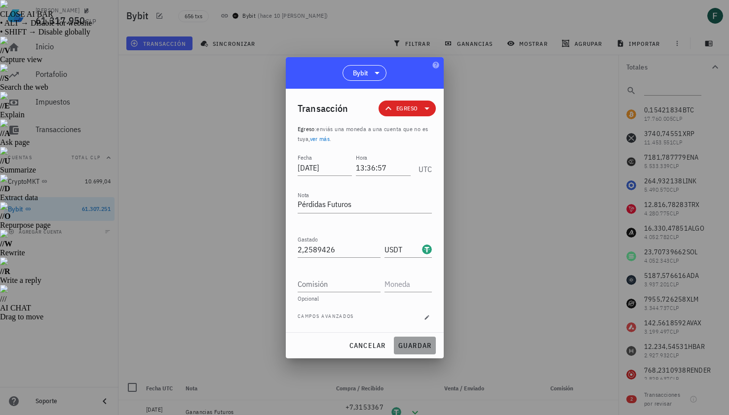
click at [407, 338] on button "guardar" at bounding box center [415, 346] width 42 height 18
